Goal: Find specific page/section: Find specific page/section

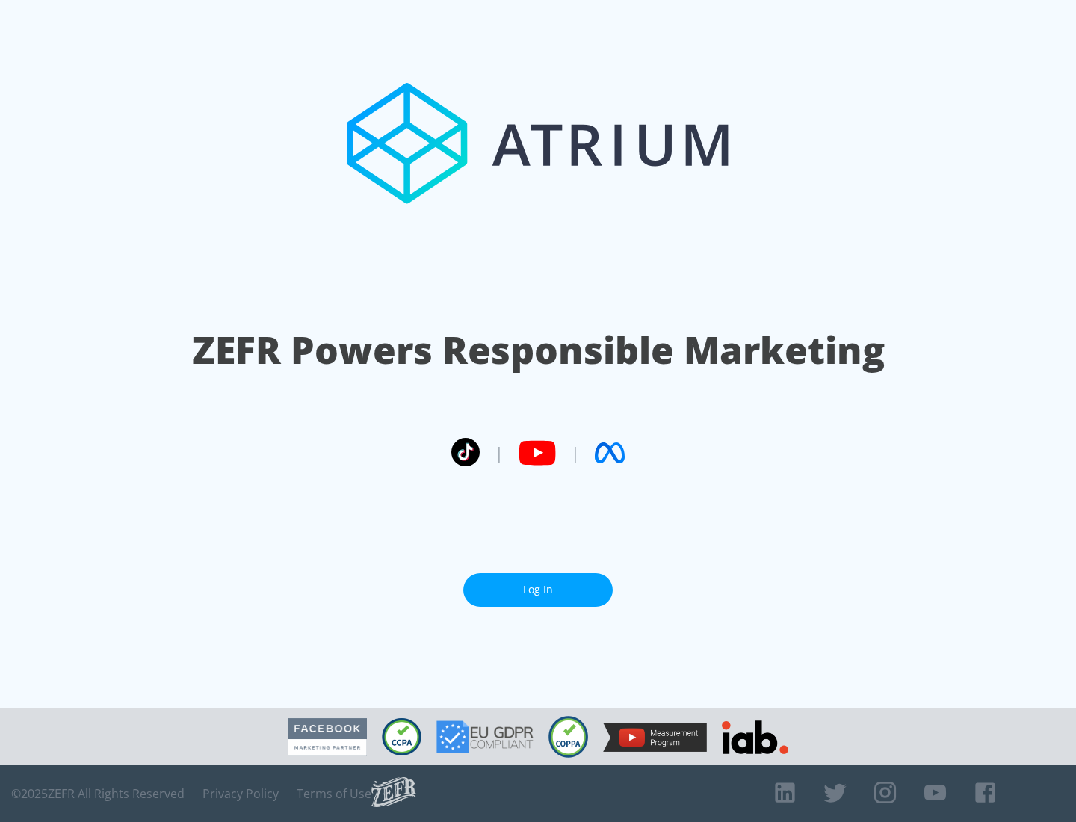
click at [538, 590] on link "Log In" at bounding box center [538, 590] width 150 height 34
